Goal: Task Accomplishment & Management: Manage account settings

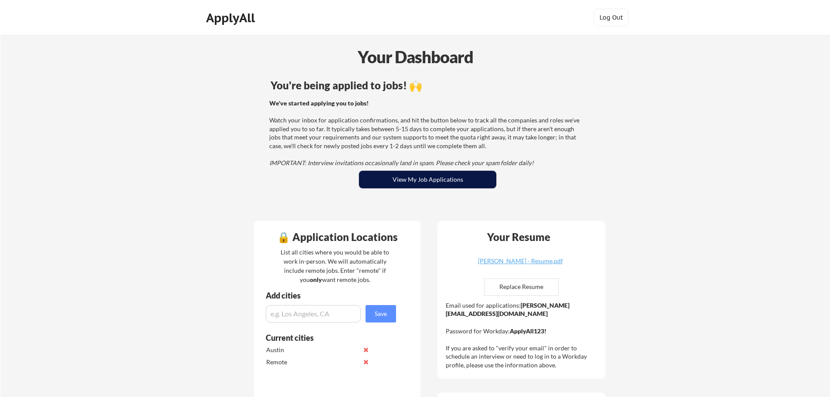
click at [450, 174] on button "View My Job Applications" at bounding box center [427, 179] width 137 height 17
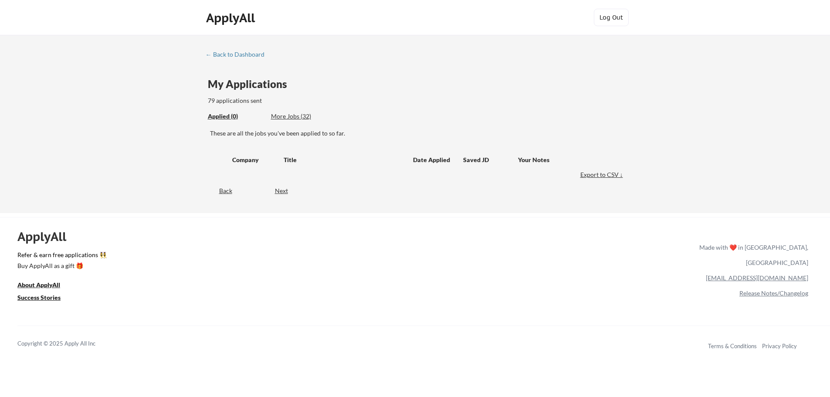
click at [284, 116] on div "More Jobs (32)" at bounding box center [303, 116] width 64 height 9
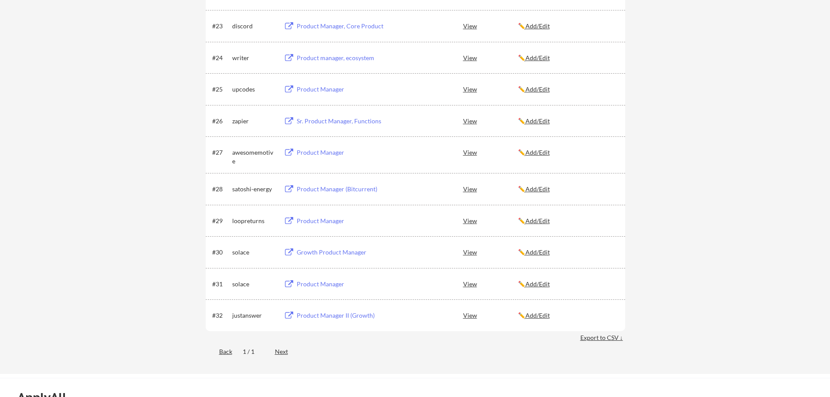
scroll to position [871, 0]
click at [287, 349] on div "Next" at bounding box center [286, 351] width 23 height 9
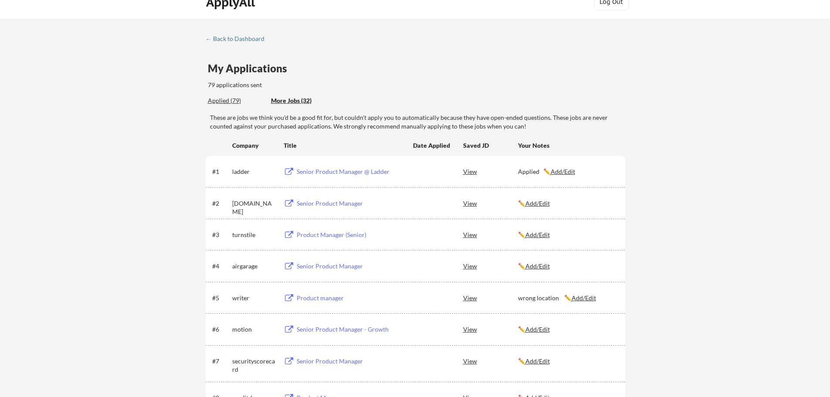
scroll to position [0, 0]
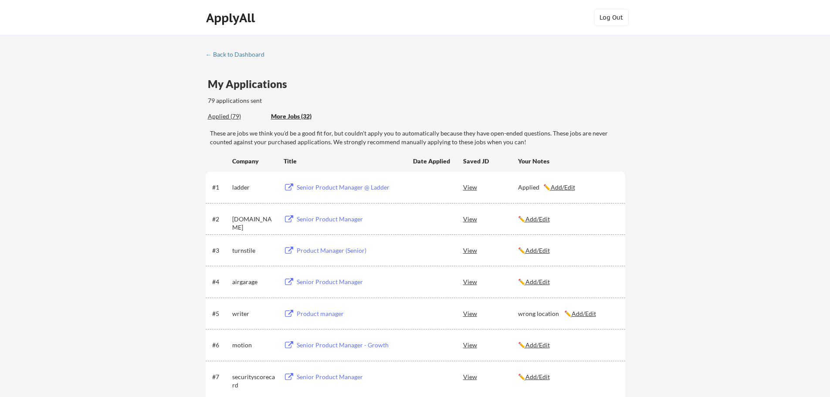
click at [462, 340] on div "#6 motion Senior Product Manager - Growth View ✏️ Add/Edit" at bounding box center [414, 345] width 405 height 16
click at [470, 346] on div "View" at bounding box center [490, 345] width 55 height 16
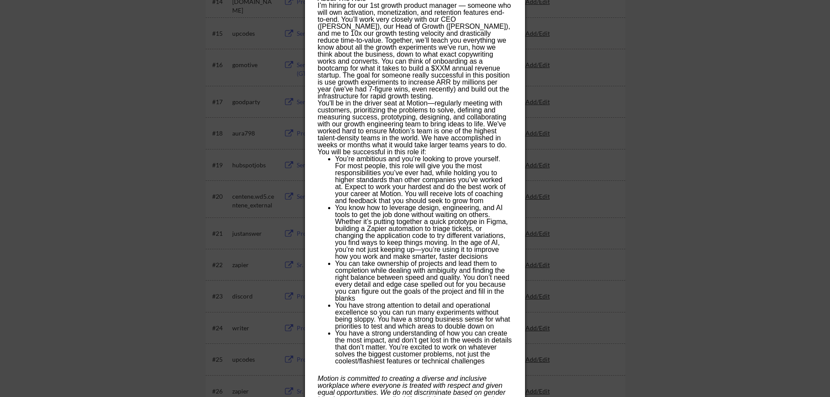
scroll to position [697, 0]
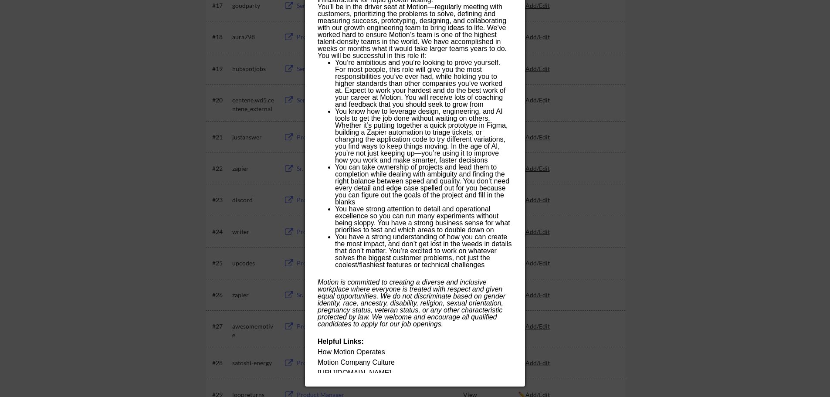
click at [591, 210] on div at bounding box center [415, 198] width 830 height 397
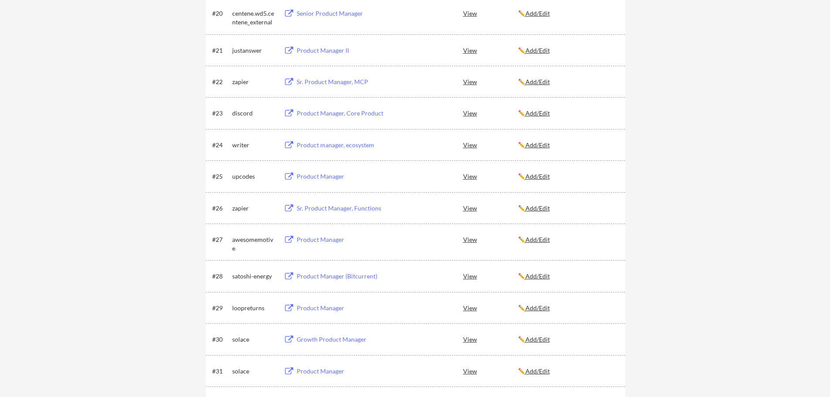
scroll to position [784, 0]
click at [474, 236] on div "View" at bounding box center [490, 239] width 55 height 16
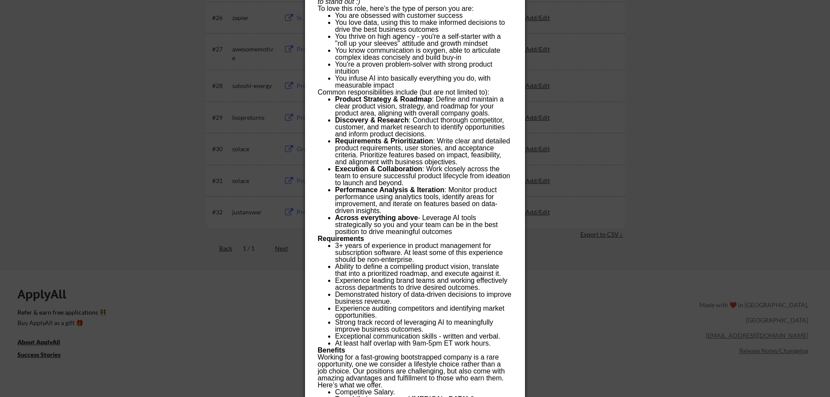
scroll to position [713, 0]
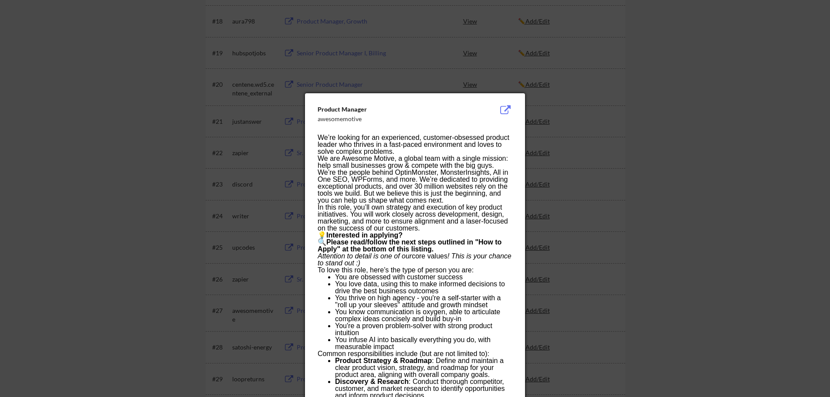
click at [505, 107] on button at bounding box center [505, 110] width 14 height 10
